Goal: Navigation & Orientation: Go to known website

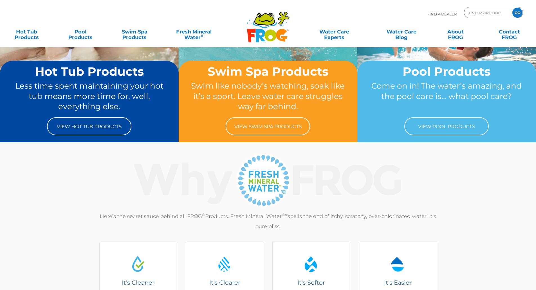
scroll to position [84, 0]
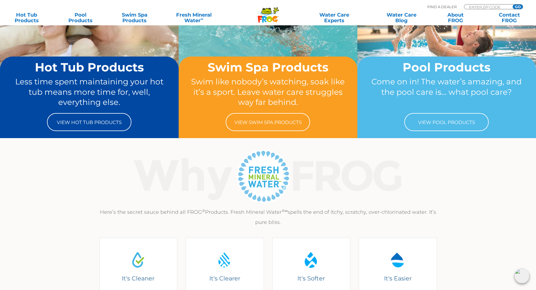
click at [522, 274] on img at bounding box center [521, 276] width 15 height 15
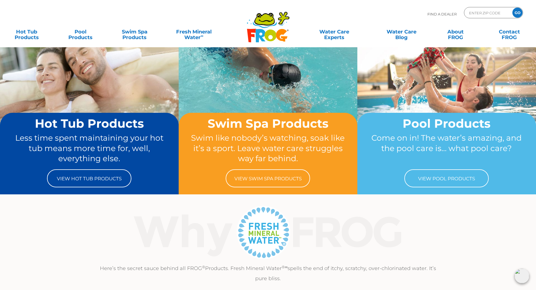
scroll to position [0, 0]
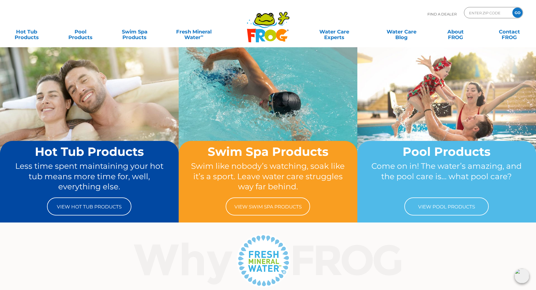
click at [522, 274] on img at bounding box center [521, 276] width 15 height 15
